Goal: Task Accomplishment & Management: Use online tool/utility

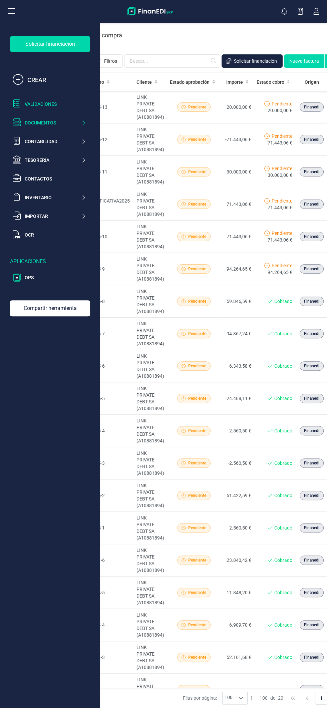
click at [64, 103] on div "Validaciones" at bounding box center [55, 104] width 61 height 7
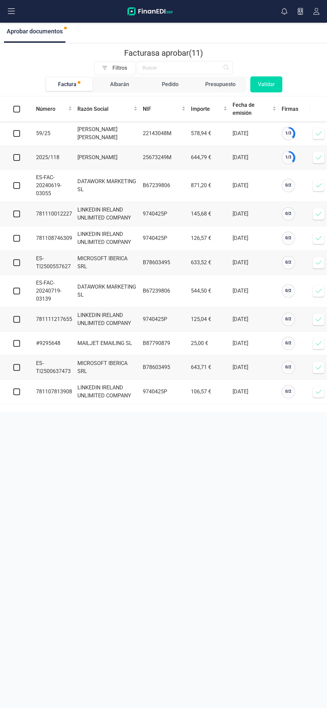
click at [318, 133] on icon at bounding box center [318, 133] width 7 height 7
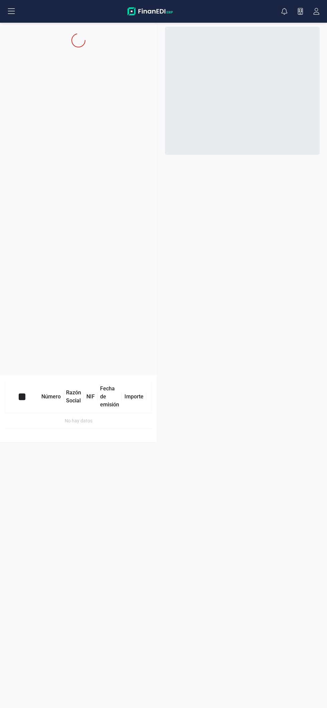
checkbox input "true"
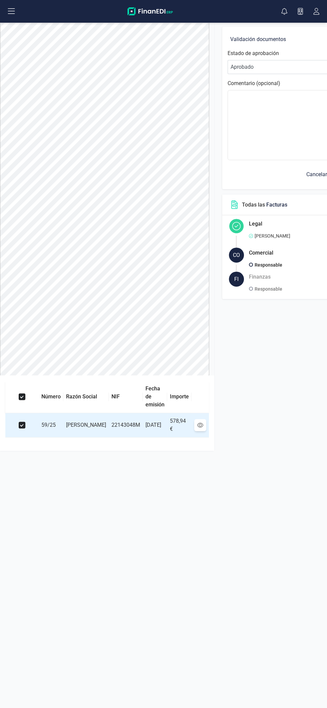
scroll to position [0, 53]
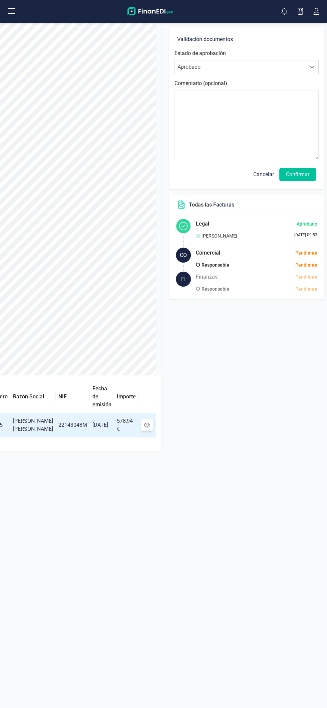
click at [304, 172] on button "Confirmar" at bounding box center [297, 174] width 37 height 13
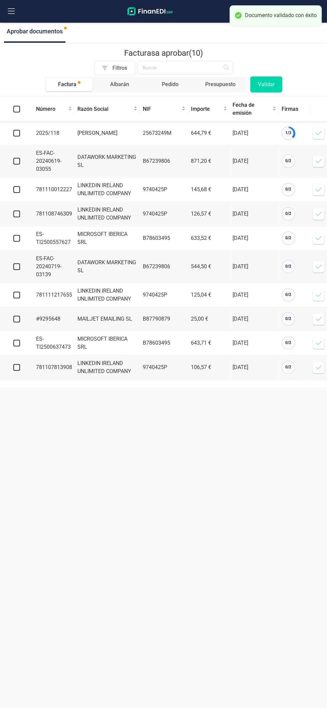
click at [319, 135] on icon at bounding box center [318, 133] width 7 height 7
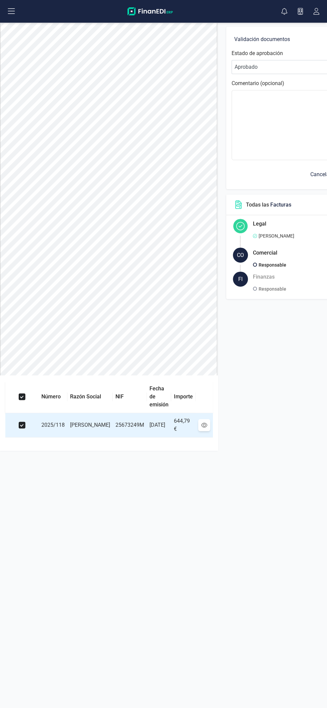
scroll to position [0, 61]
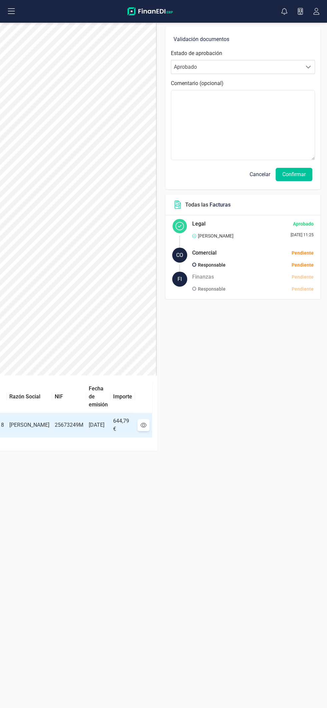
click at [303, 174] on button "Confirmar" at bounding box center [294, 174] width 37 height 13
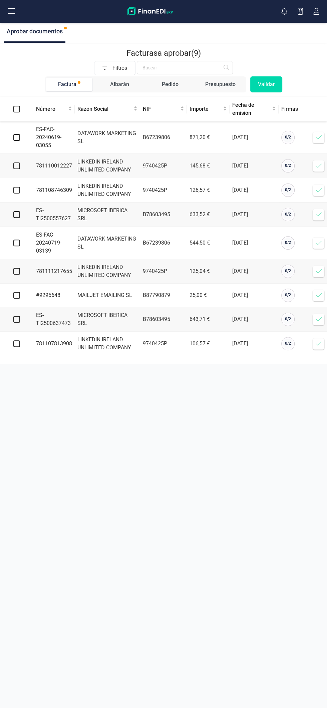
click at [318, 343] on icon at bounding box center [318, 343] width 7 height 7
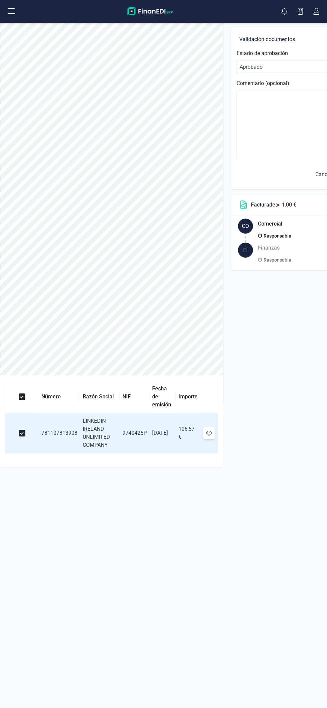
scroll to position [0, 67]
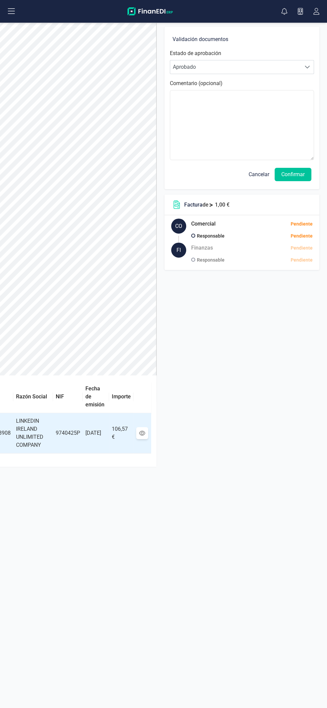
click at [303, 170] on button "Confirmar" at bounding box center [293, 174] width 37 height 13
click at [306, 175] on button "Confirmar" at bounding box center [293, 174] width 37 height 13
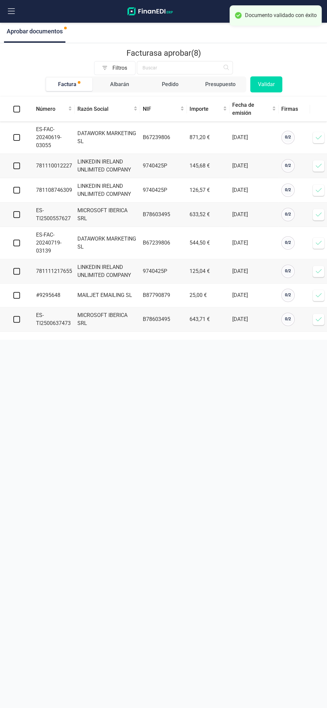
click at [318, 294] on icon at bounding box center [318, 295] width 7 height 7
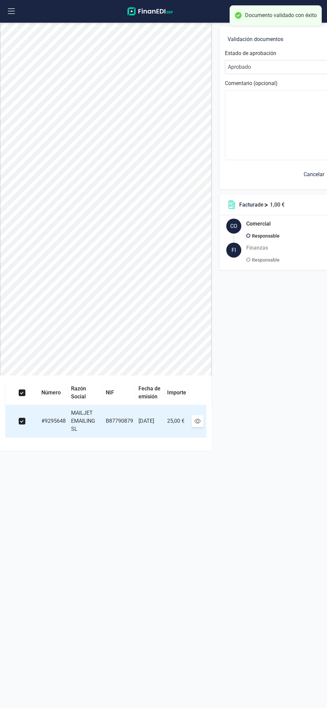
scroll to position [0, 55]
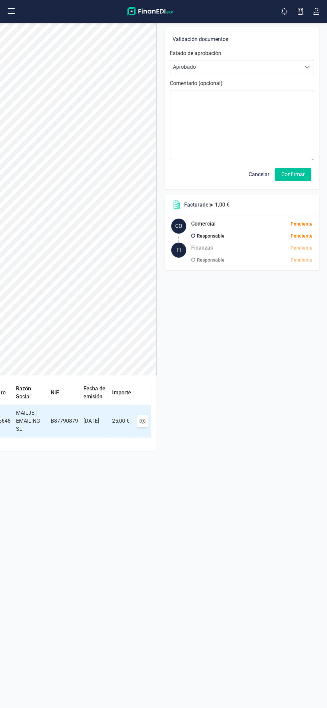
click at [302, 179] on button "Confirmar" at bounding box center [293, 174] width 37 height 13
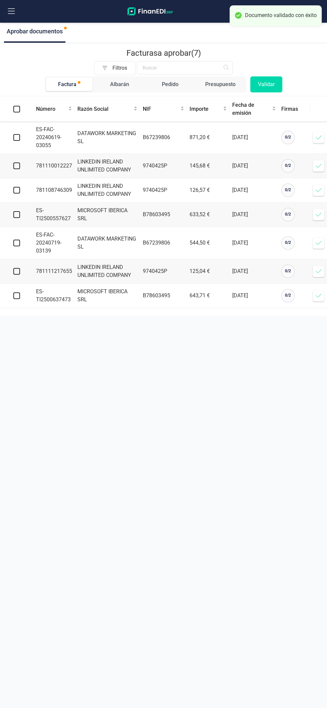
click at [315, 270] on span at bounding box center [318, 271] width 13 height 13
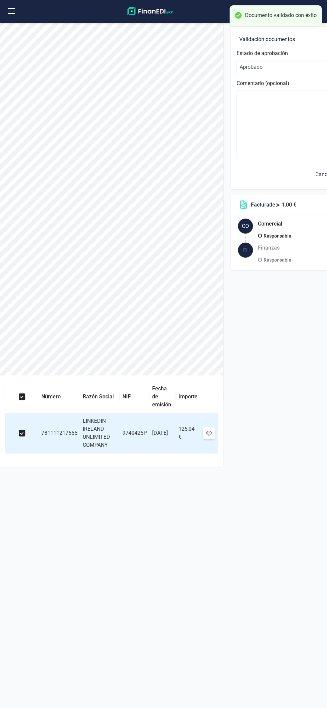
scroll to position [0, 67]
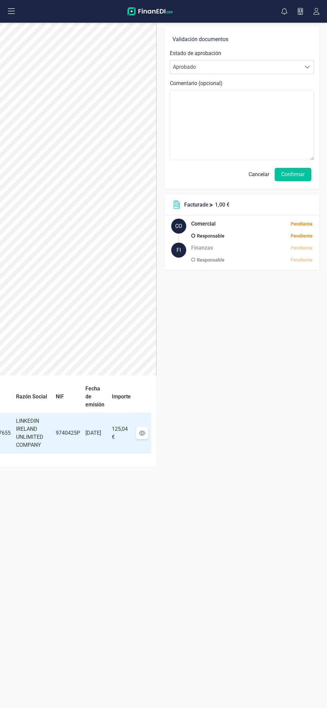
click at [300, 179] on button "Confirmar" at bounding box center [293, 174] width 37 height 13
click at [304, 177] on button "Confirmar" at bounding box center [293, 174] width 37 height 13
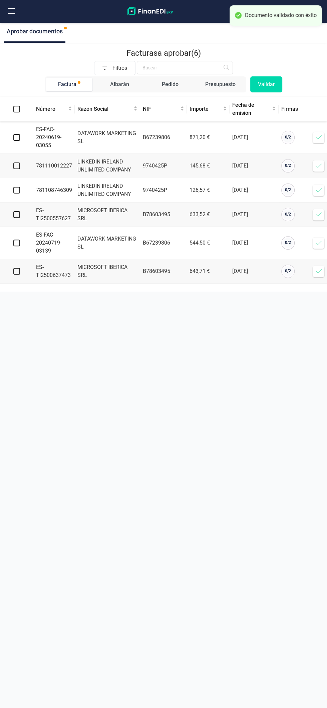
click at [316, 188] on icon at bounding box center [318, 190] width 7 height 7
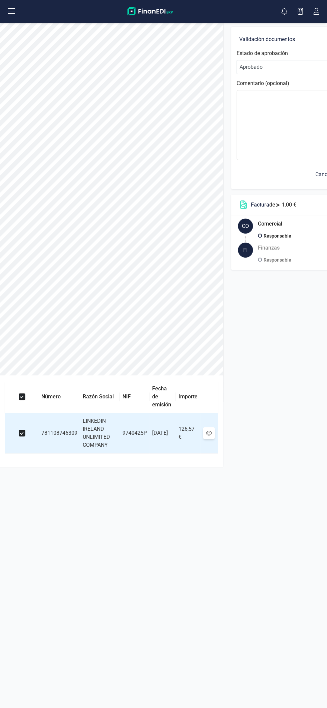
scroll to position [0, 67]
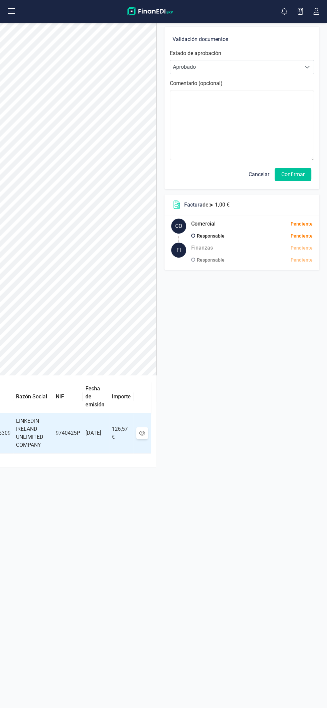
click at [303, 170] on button "Confirmar" at bounding box center [293, 174] width 37 height 13
click at [305, 177] on button "Confirmar" at bounding box center [293, 174] width 37 height 13
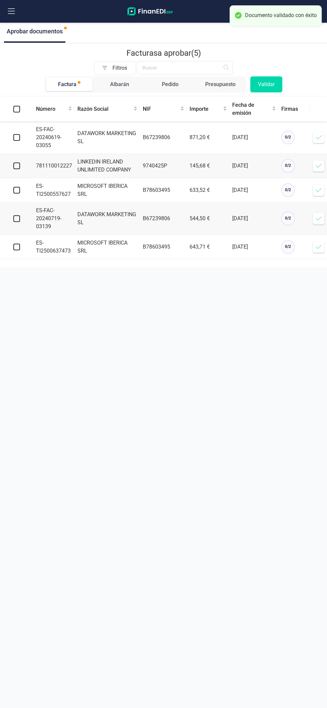
click at [318, 165] on icon at bounding box center [318, 166] width 7 height 7
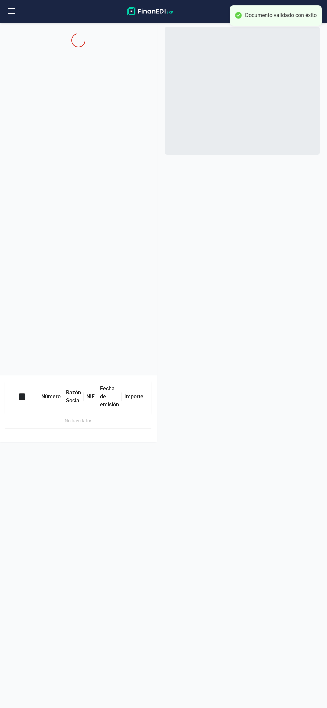
checkbox input "true"
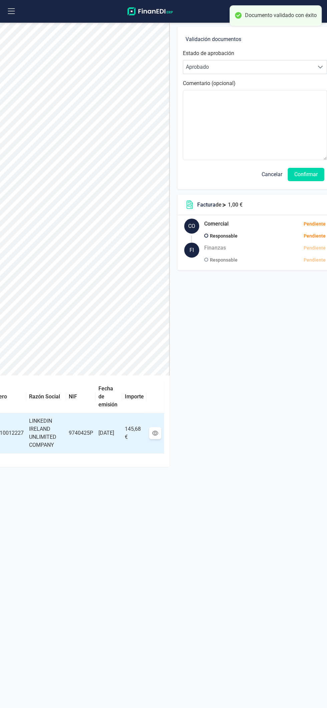
scroll to position [0, 67]
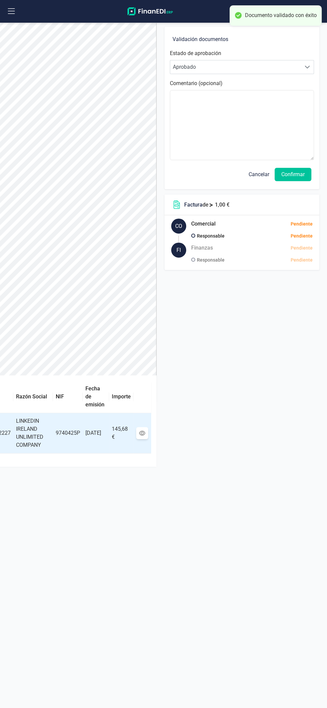
click at [303, 170] on button "Confirmar" at bounding box center [293, 174] width 37 height 13
click at [304, 171] on button "Confirmar" at bounding box center [293, 174] width 37 height 13
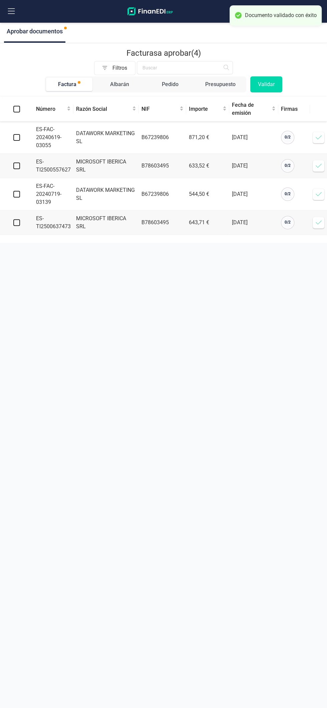
click at [20, 1] on button at bounding box center [11, 11] width 21 height 21
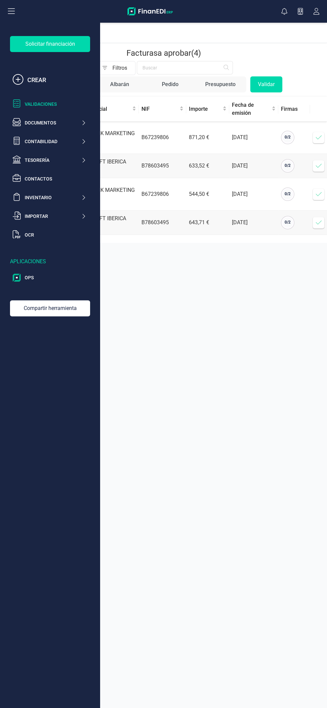
click at [11, 11] on icon at bounding box center [11, 11] width 7 height 6
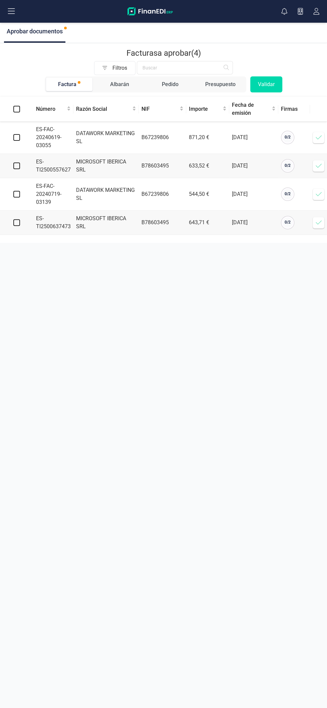
click at [17, 7] on button at bounding box center [11, 11] width 21 height 21
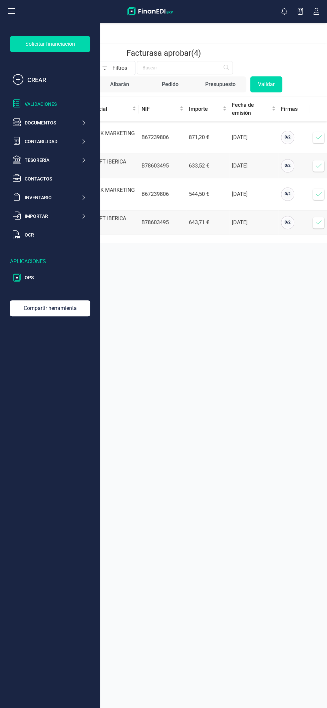
click at [62, 104] on div "Validaciones" at bounding box center [55, 104] width 61 height 7
